Goal: Task Accomplishment & Management: Complete application form

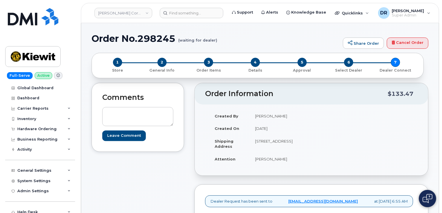
scroll to position [183, 0]
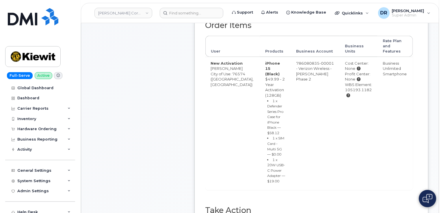
type input "MB1000497158444"
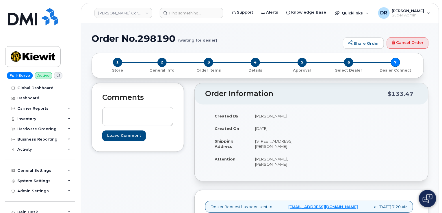
scroll to position [172, 0]
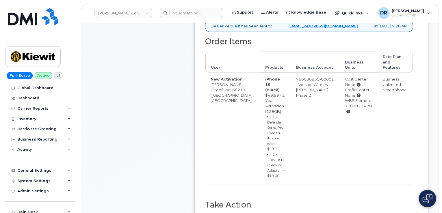
type input "MB3000587906059"
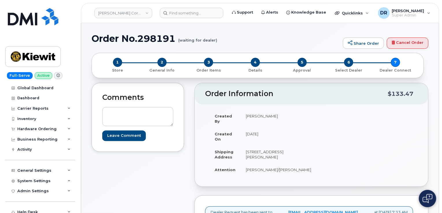
scroll to position [172, 0]
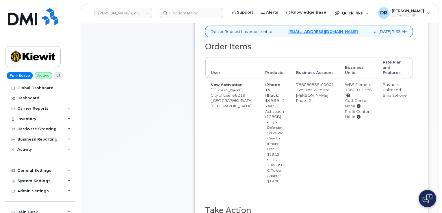
type input "MB3000587915031"
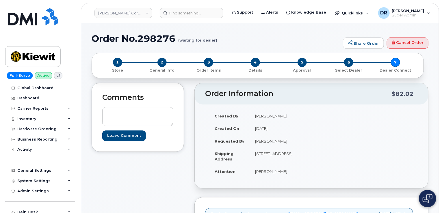
scroll to position [184, 0]
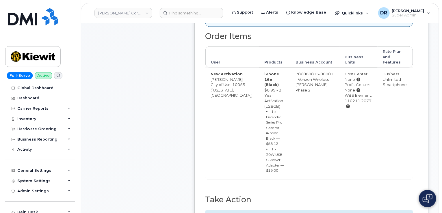
type input "MB1000497171737"
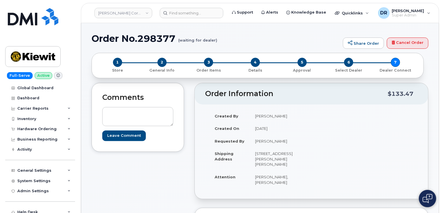
scroll to position [195, 0]
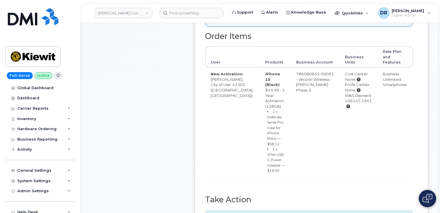
type input "MB1000497176662"
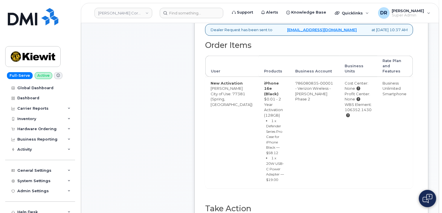
scroll to position [181, 0]
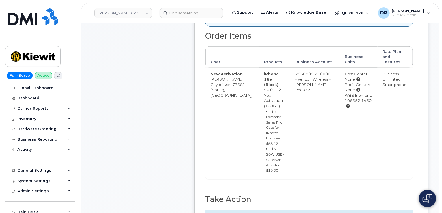
type input "MB1000497215926"
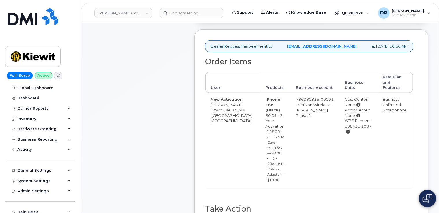
scroll to position [177, 0]
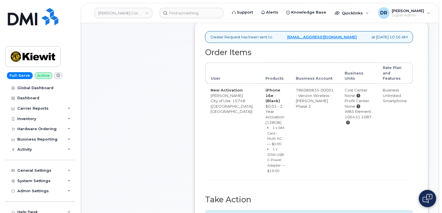
type input "MB1000497218462"
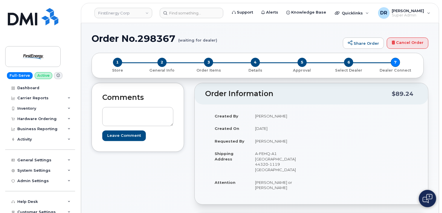
scroll to position [222, 0]
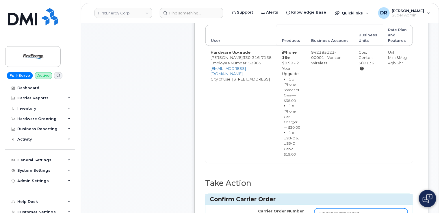
type input "MB3000587991703"
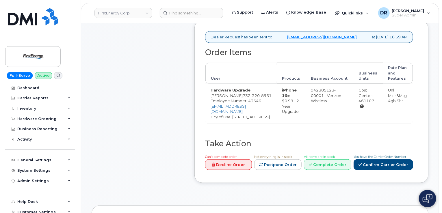
scroll to position [202, 0]
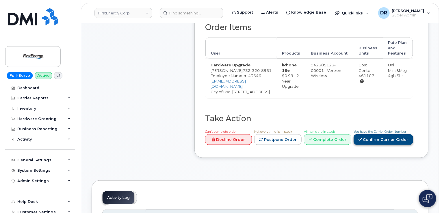
click at [382, 145] on link "Confirm Carrier Order" at bounding box center [384, 139] width 60 height 11
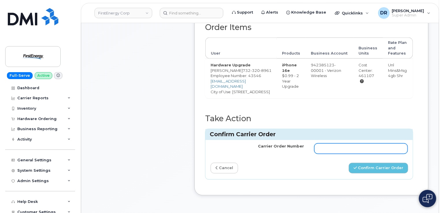
click at [347, 154] on input "Carrier Order Number" at bounding box center [360, 149] width 93 height 10
paste input "MB1000497221944"
type input "MB1000497221944"
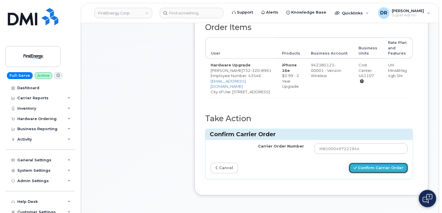
click at [385, 174] on button "Confirm Carrier Order" at bounding box center [379, 168] width 60 height 11
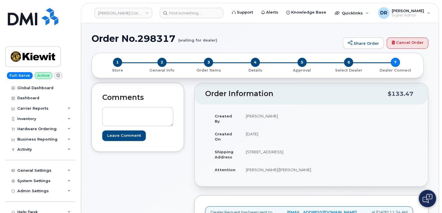
scroll to position [172, 0]
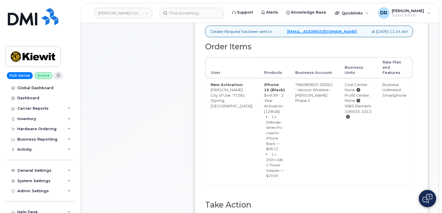
type input "MB3000588000824"
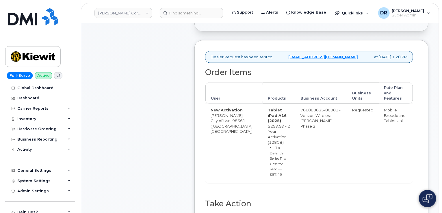
scroll to position [166, 0]
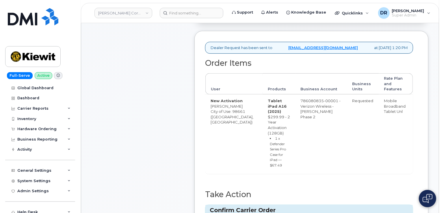
type input "MB3000588024352"
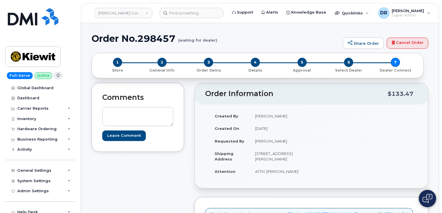
scroll to position [179, 0]
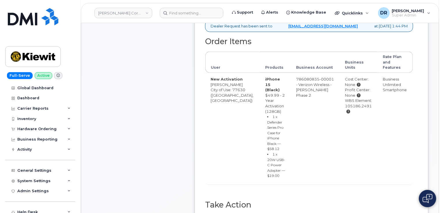
type input "MB1000497258736"
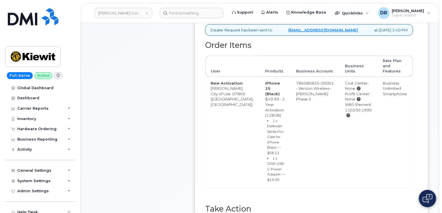
scroll to position [199, 0]
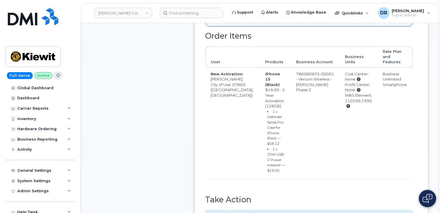
type input "MB3000588143167"
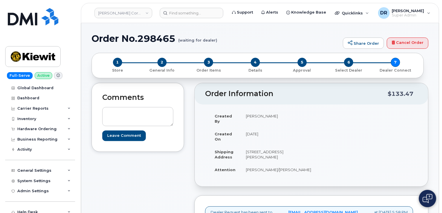
scroll to position [177, 0]
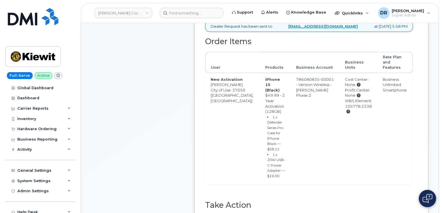
type input "MB1000497366073"
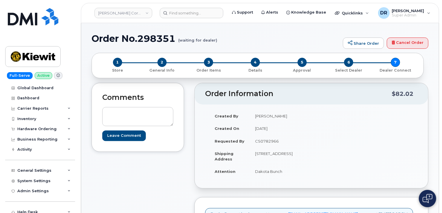
scroll to position [184, 0]
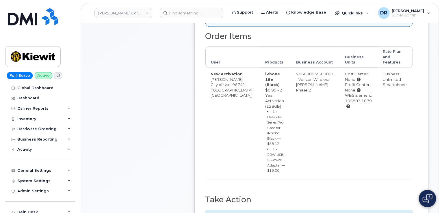
type input "MB3000588138173"
